Goal: Task Accomplishment & Management: Use online tool/utility

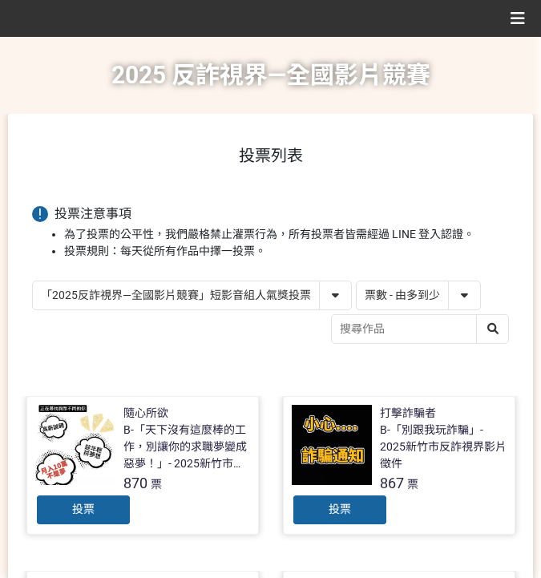
select select "vote"
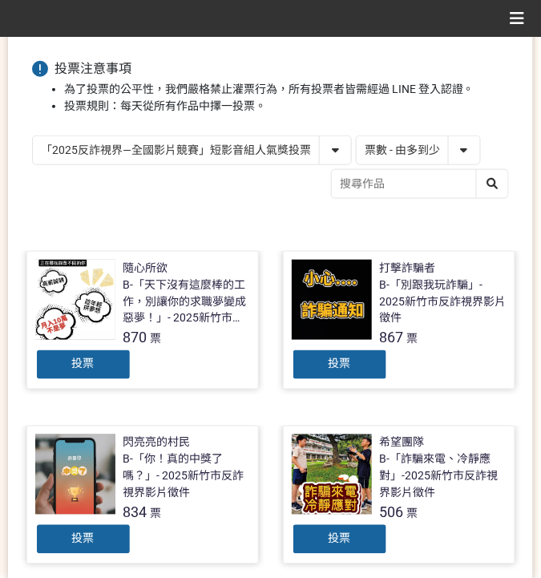
click at [181, 155] on select "「2025反詐視界—全國影片競賽」短影音組人氣獎投票 「2025反詐視界—全國影片競賽」短片組人氣獎投票" at bounding box center [192, 150] width 318 height 28
click at [33, 136] on select "「2025反詐視界—全國影片競賽」短影音組人氣獎投票 「2025反詐視界—全國影片競賽」短片組人氣獎投票" at bounding box center [192, 150] width 318 height 28
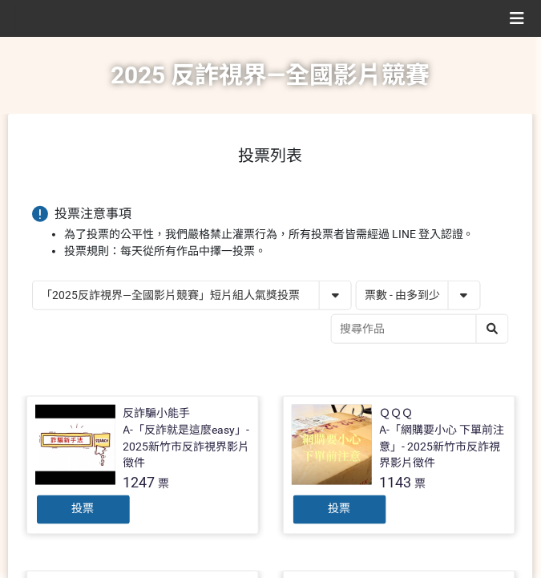
drag, startPoint x: 214, startPoint y: 305, endPoint x: 228, endPoint y: 305, distance: 13.6
click at [214, 305] on select "「2025反詐視界—全國影片競賽」短影音組人氣獎投票 「2025反詐視界—全國影片競賽」短片組人氣獎投票" at bounding box center [192, 295] width 318 height 28
select select "13147"
click at [33, 281] on select "「2025反詐視界—全國影片競賽」短影音組人氣獎投票 「2025反詐視界—全國影片競賽」短片組人氣獎投票" at bounding box center [192, 295] width 318 height 28
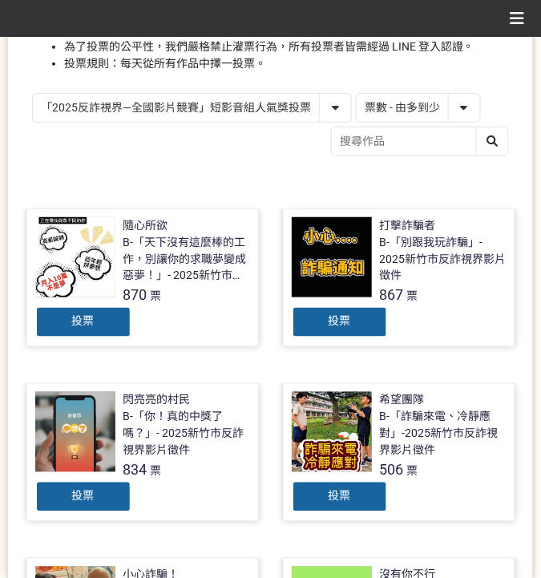
scroll to position [213, 0]
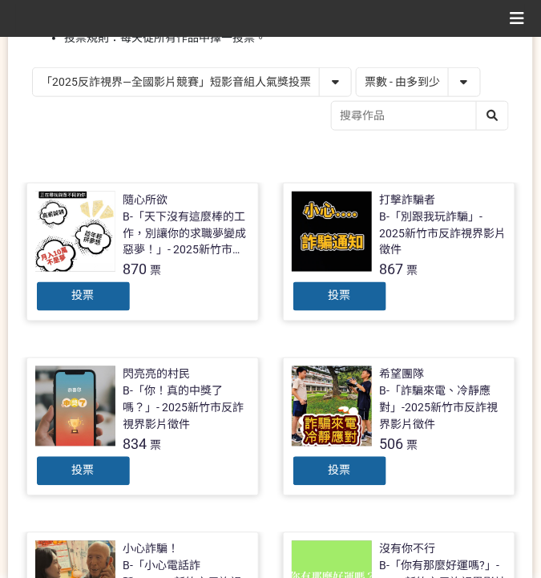
click at [373, 292] on div "投票" at bounding box center [340, 296] width 96 height 32
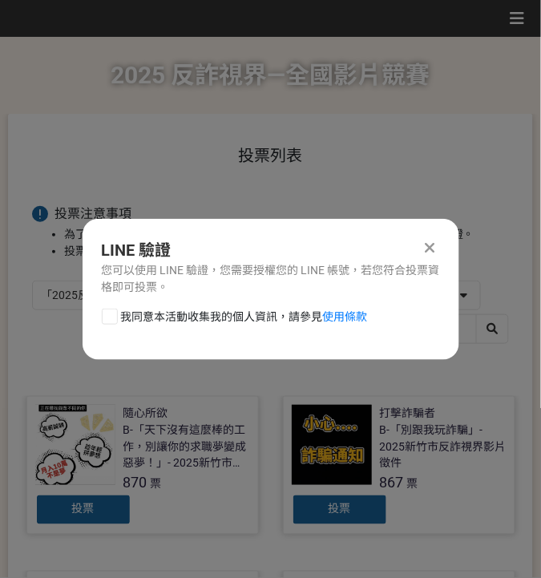
click at [296, 312] on span "我同意本活動收集我的個人資訊，請參見 使用條款" at bounding box center [244, 317] width 247 height 17
click at [113, 312] on input "我同意本活動收集我的個人資訊，請參見 使用條款" at bounding box center [108, 316] width 10 height 10
checkbox input "false"
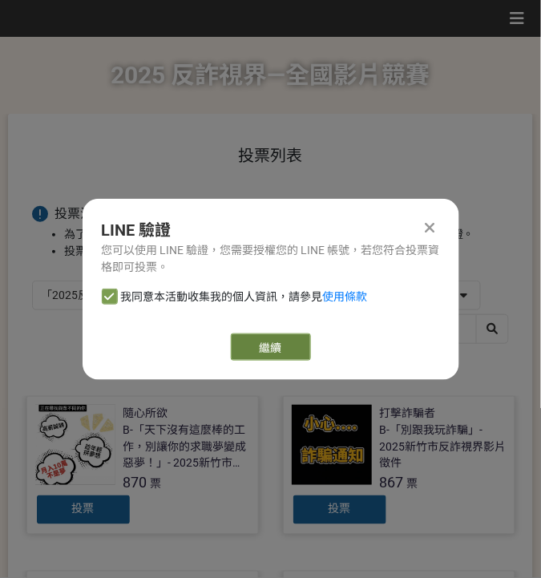
click at [301, 346] on link "繼續" at bounding box center [271, 346] width 80 height 27
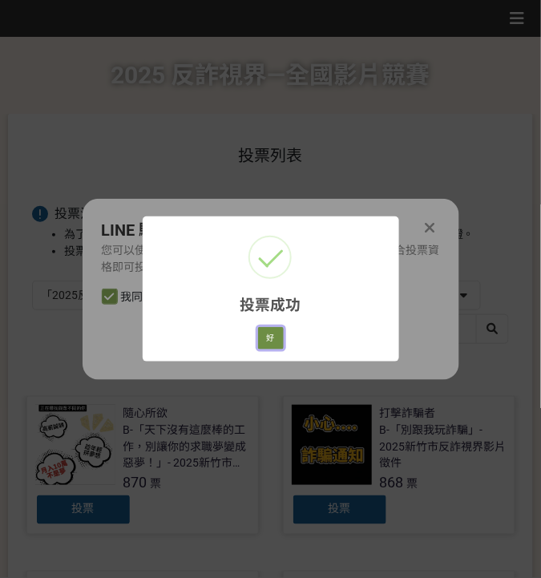
click at [274, 330] on button "好" at bounding box center [271, 338] width 26 height 22
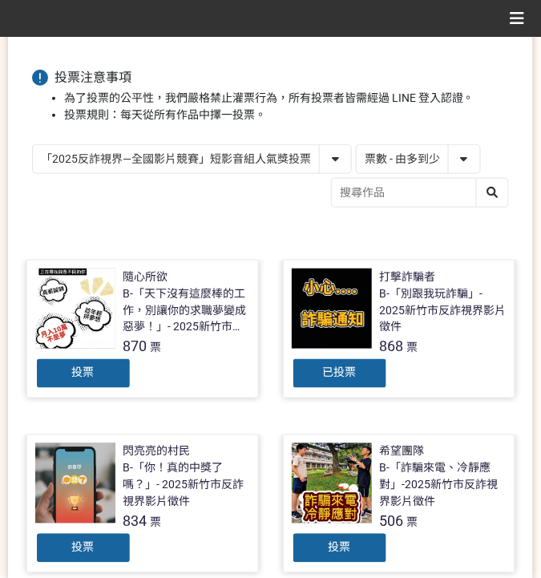
scroll to position [190, 0]
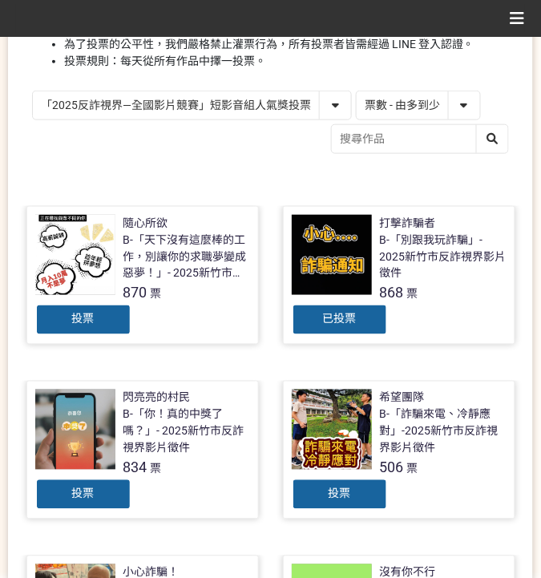
click at [275, 105] on select "「2025反詐視界—全國影片競賽」短影音組人氣獎投票 「2025反詐視界—全國影片競賽」短片組人氣獎投票" at bounding box center [192, 105] width 318 height 28
select select "13146"
click at [33, 91] on select "「2025反詐視界—全國影片競賽」短影音組人氣獎投票 「2025反詐視界—全國影片競賽」短片組人氣獎投票" at bounding box center [192, 105] width 318 height 28
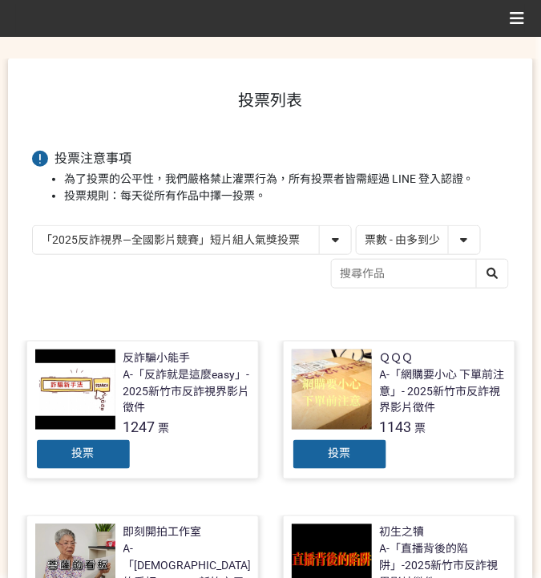
scroll to position [160, 0]
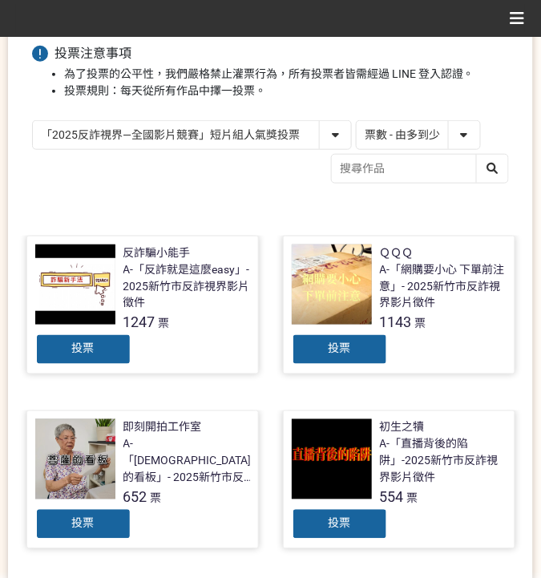
click at [108, 349] on div "投票" at bounding box center [83, 349] width 96 height 32
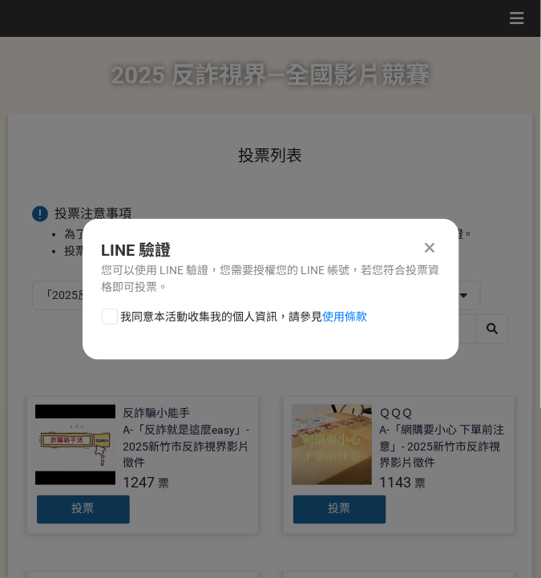
scroll to position [0, 0]
click at [268, 309] on span "我同意本活動收集我的個人資訊，請參見 使用條款" at bounding box center [244, 317] width 247 height 17
click at [113, 311] on input "我同意本活動收集我的個人資訊，請參見 使用條款" at bounding box center [108, 316] width 10 height 10
checkbox input "false"
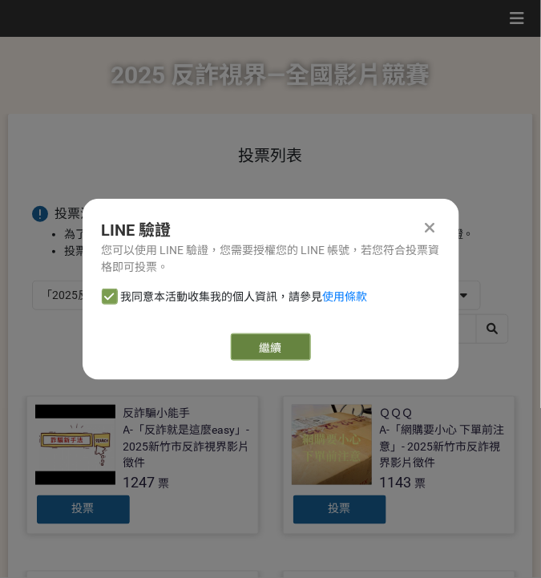
click at [299, 340] on link "繼續" at bounding box center [271, 346] width 80 height 27
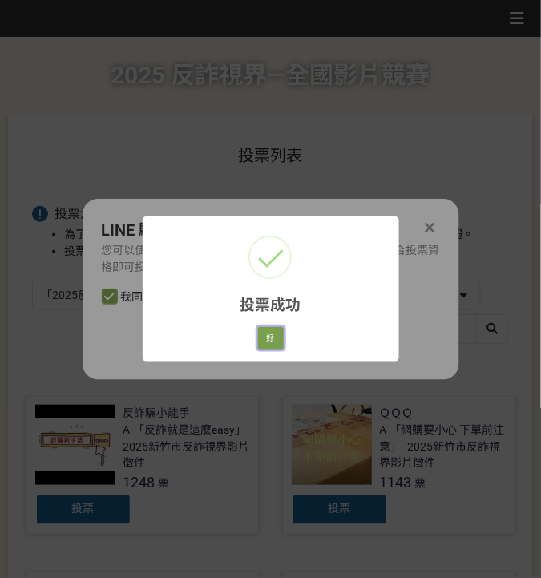
click at [275, 343] on button "好" at bounding box center [271, 338] width 26 height 22
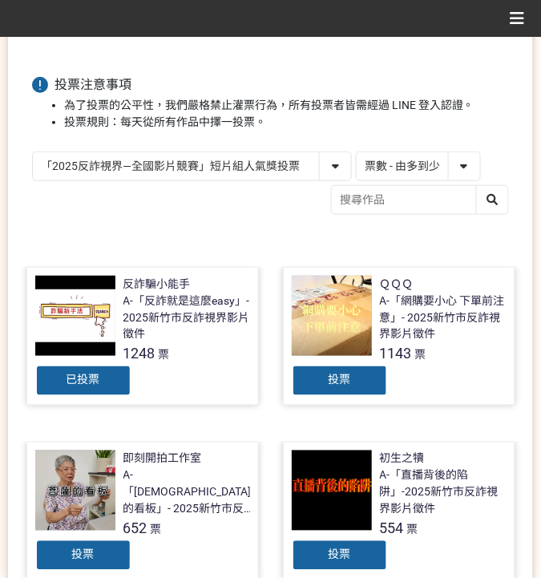
scroll to position [145, 0]
